Goal: Check status: Check status

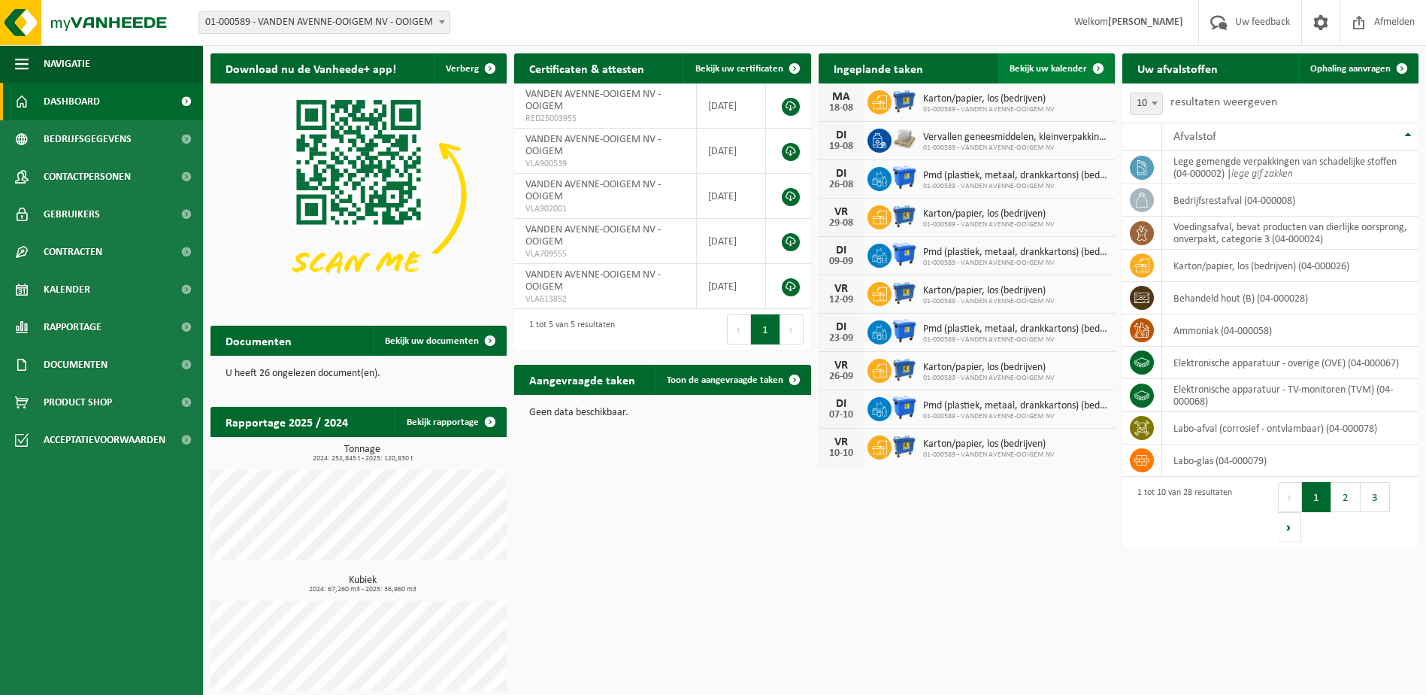
click at [1053, 66] on span "Bekijk uw kalender" at bounding box center [1048, 69] width 77 height 10
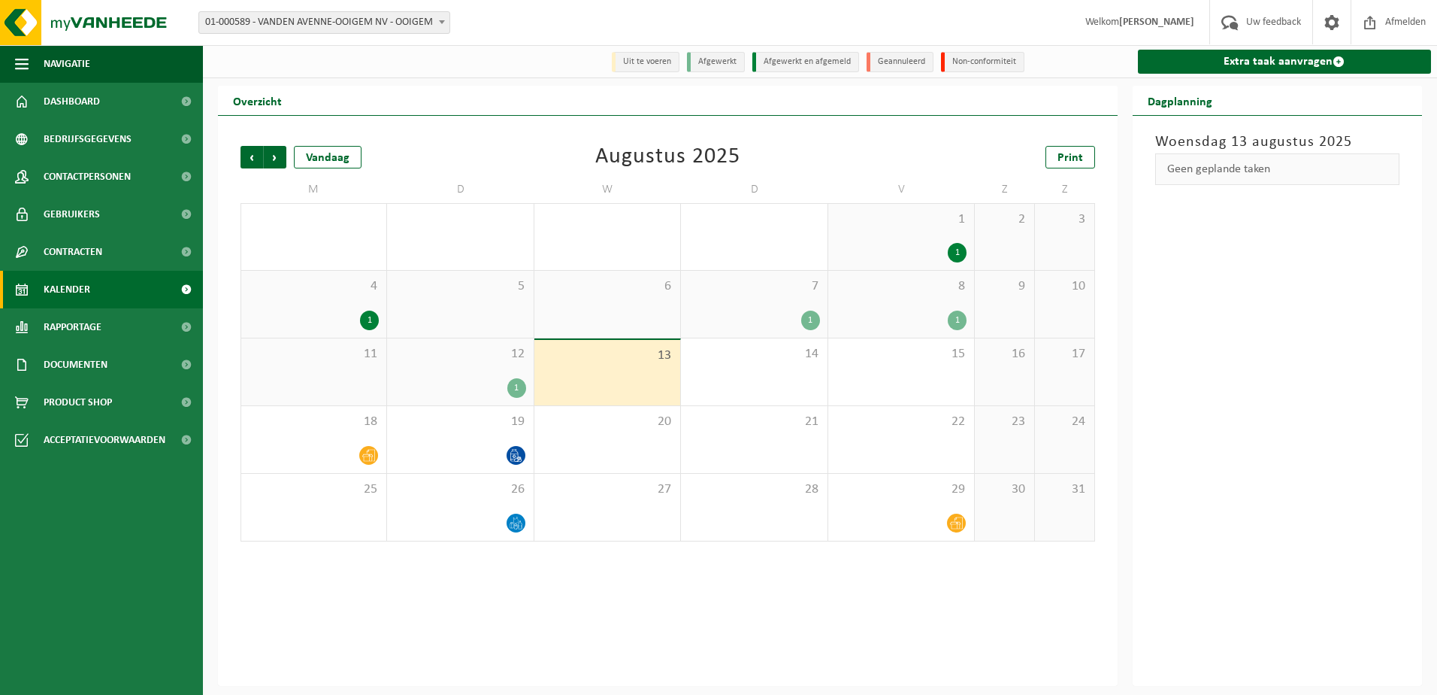
click at [434, 374] on div "12 1" at bounding box center [460, 371] width 146 height 67
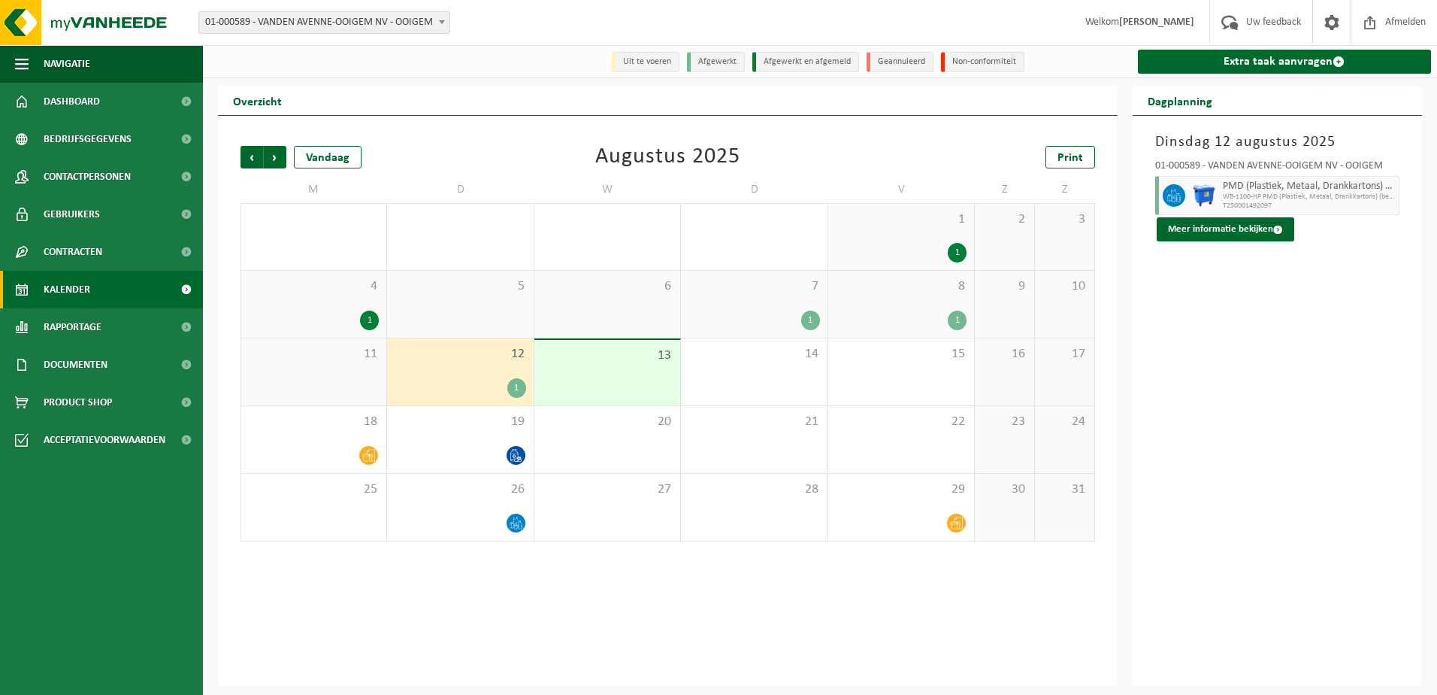
click at [922, 308] on div "8 1" at bounding box center [901, 304] width 146 height 67
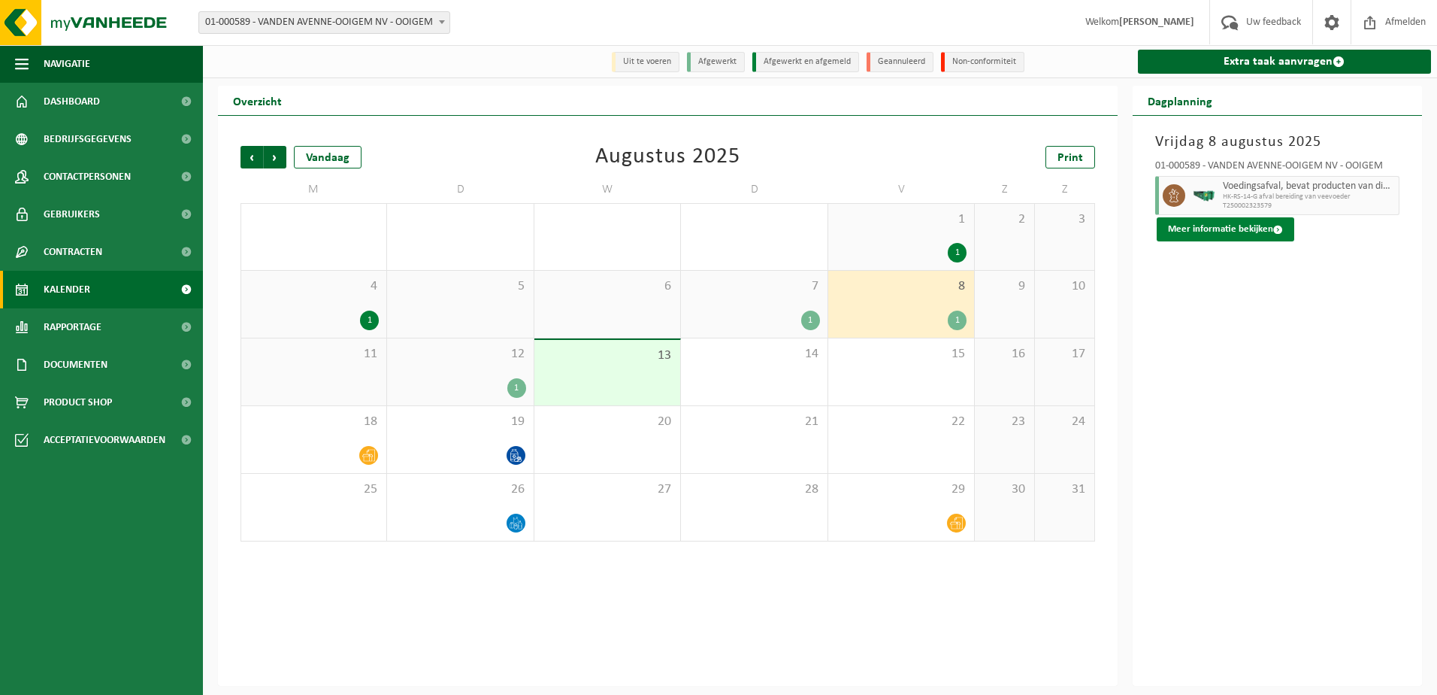
click at [1222, 229] on button "Meer informatie bekijken" at bounding box center [1226, 229] width 138 height 24
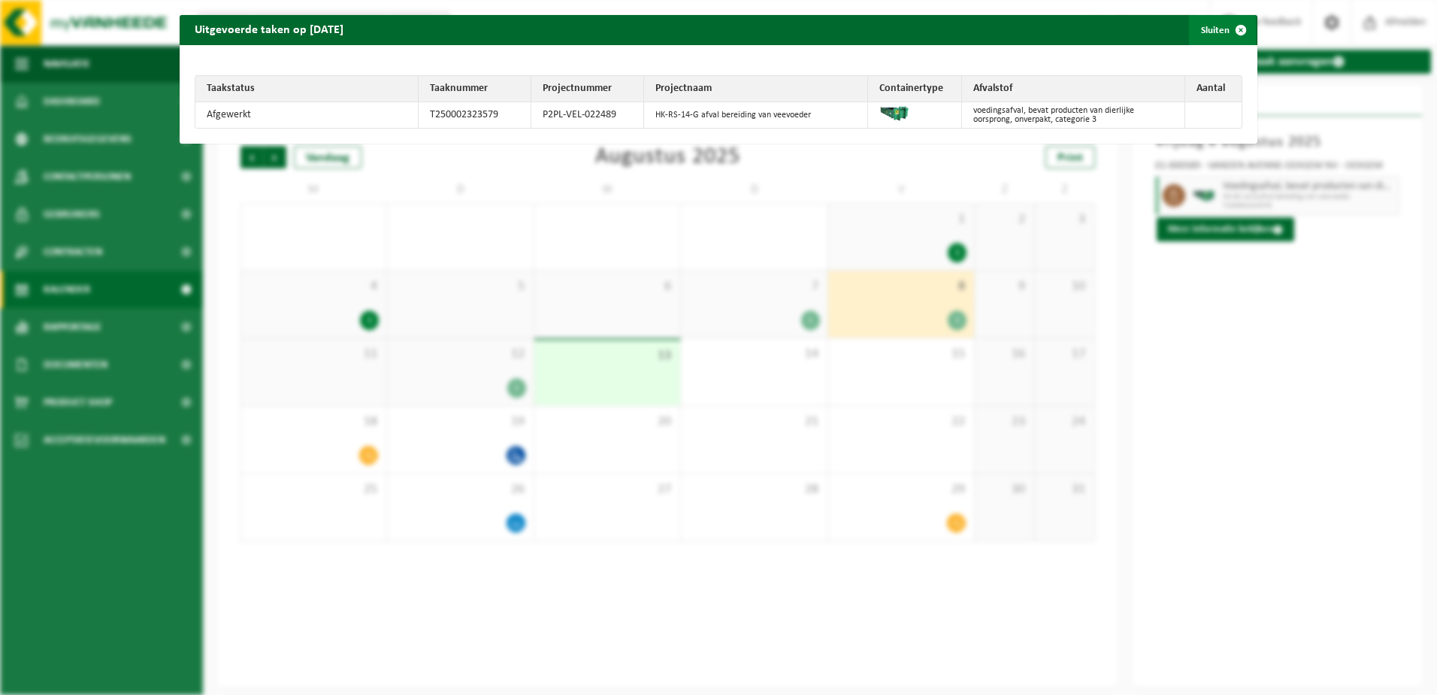
click at [1226, 25] on span "button" at bounding box center [1241, 30] width 30 height 30
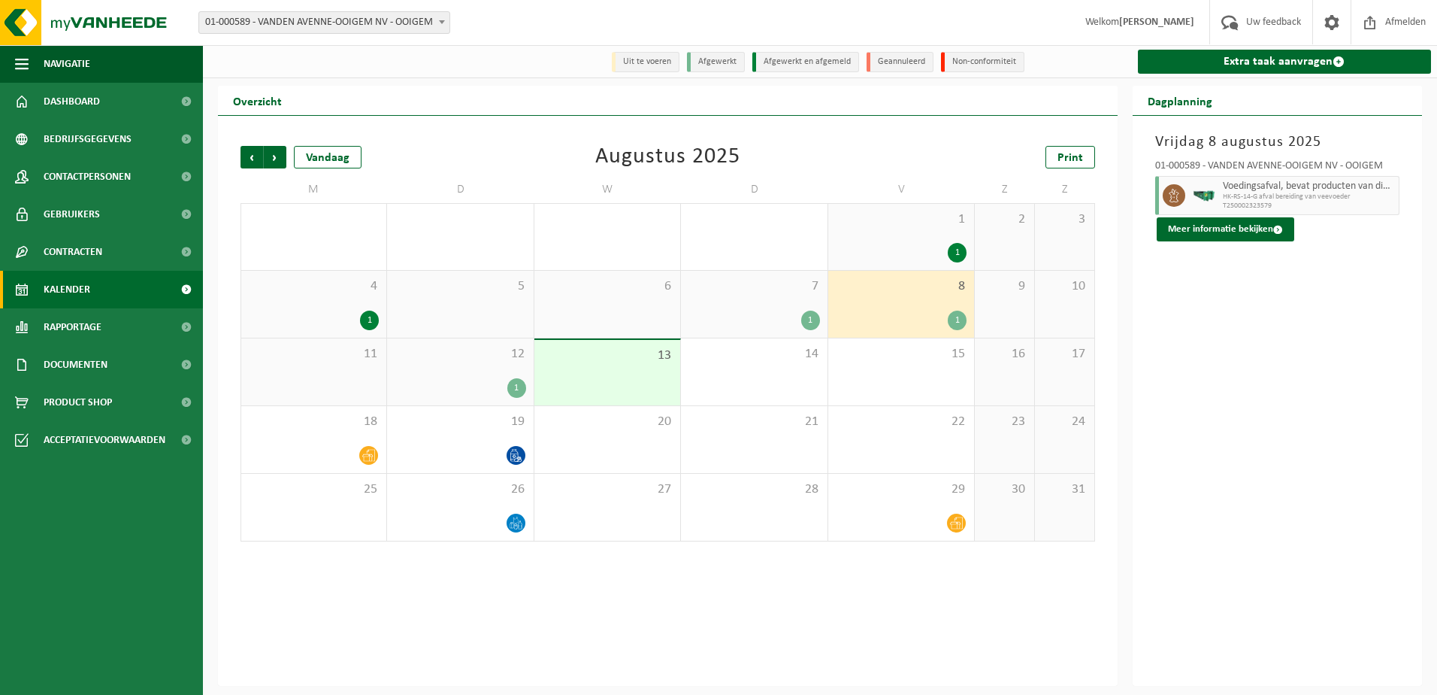
click at [783, 311] on div "1" at bounding box center [754, 320] width 131 height 20
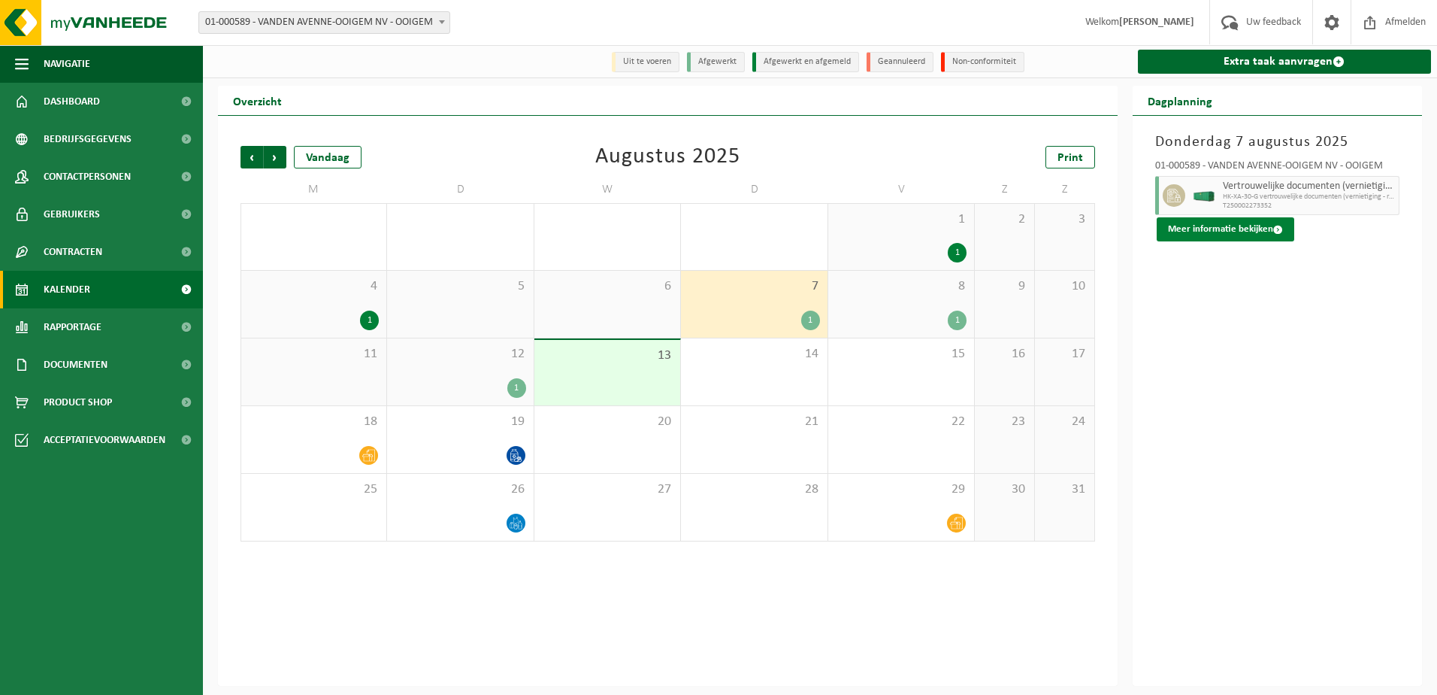
click at [1205, 223] on button "Meer informatie bekijken" at bounding box center [1226, 229] width 138 height 24
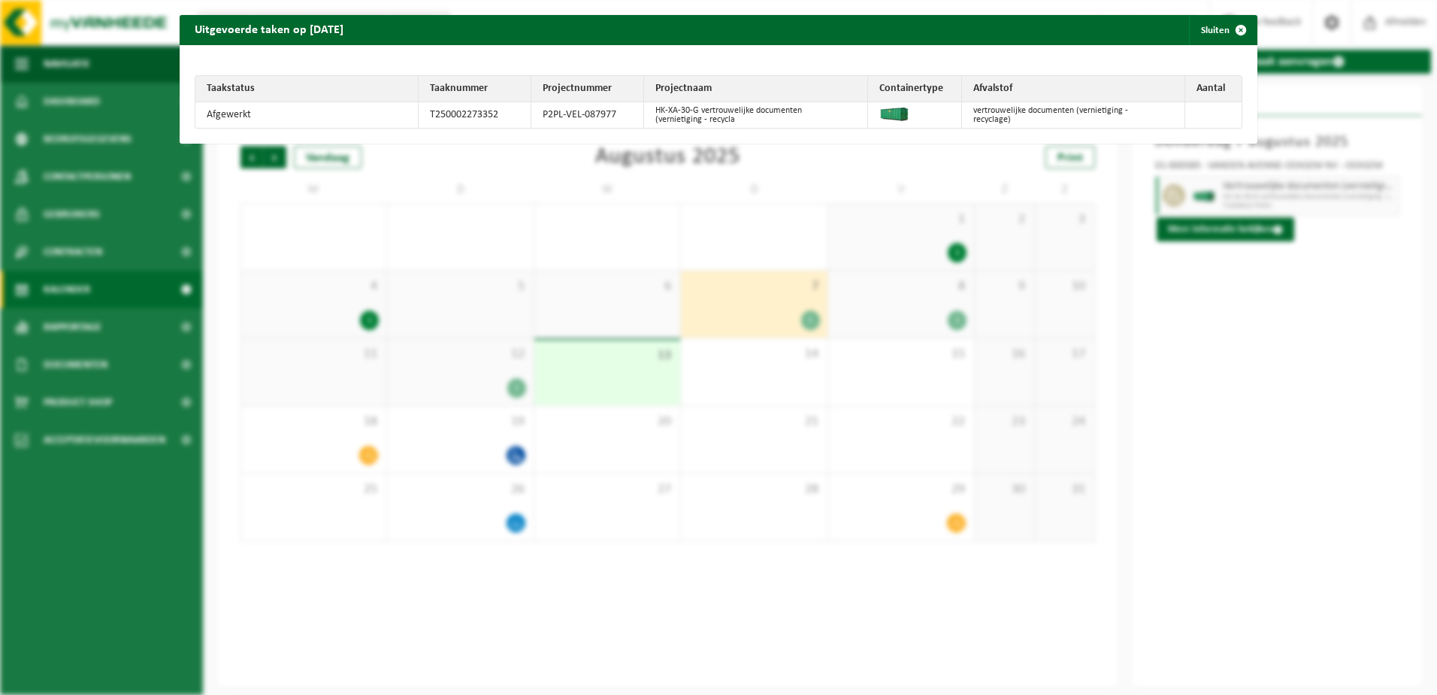
click at [1270, 365] on div "Uitgevoerde taken op [DATE] Sluiten Taakstatus Taaknummer Projectnummer Project…" at bounding box center [718, 347] width 1437 height 695
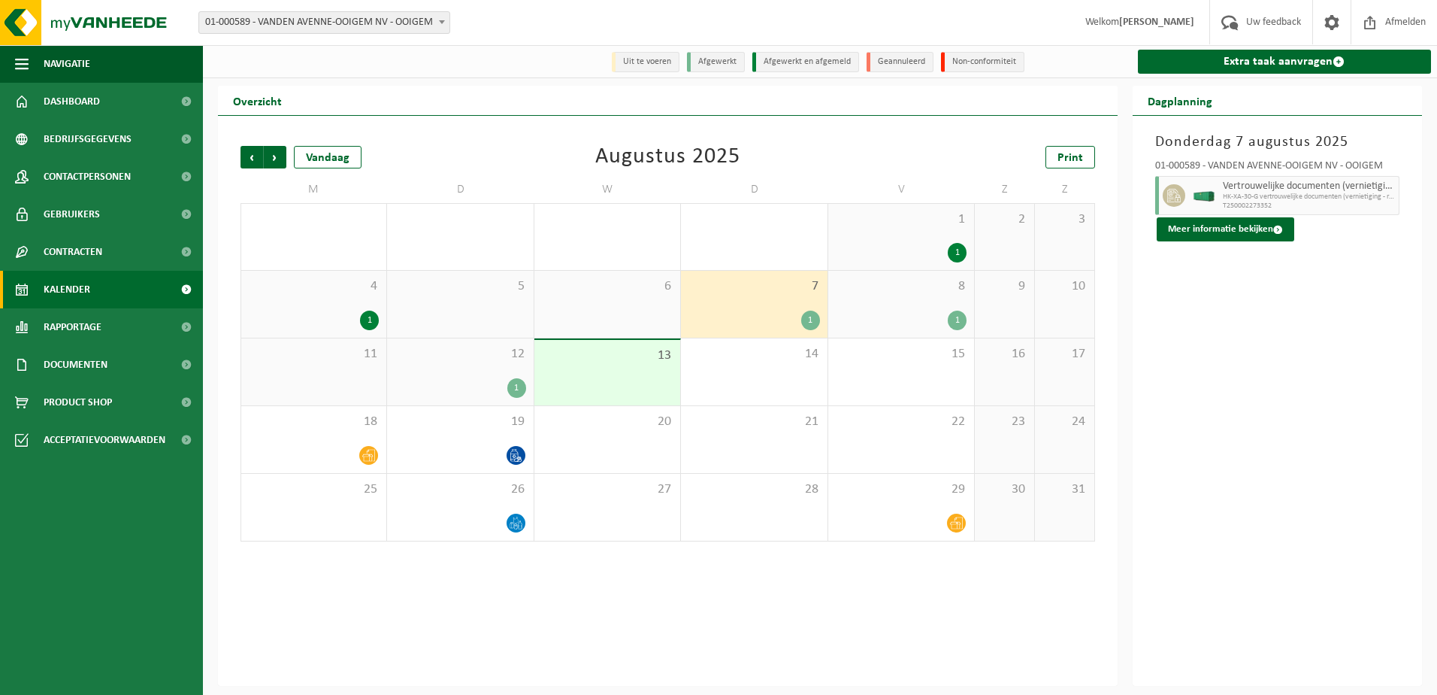
click at [473, 371] on div "12 1" at bounding box center [460, 371] width 146 height 67
